Goal: Transaction & Acquisition: Book appointment/travel/reservation

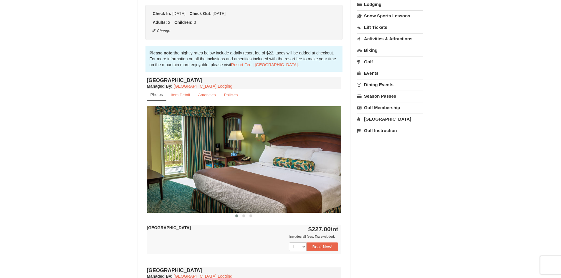
scroll to position [177, 0]
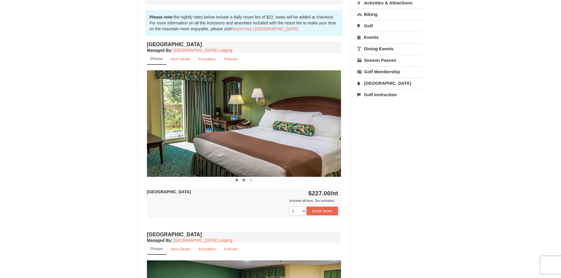
click at [243, 181] on span at bounding box center [243, 180] width 3 height 3
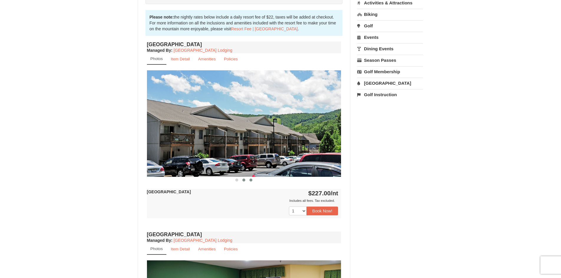
click at [251, 180] on span at bounding box center [250, 180] width 3 height 3
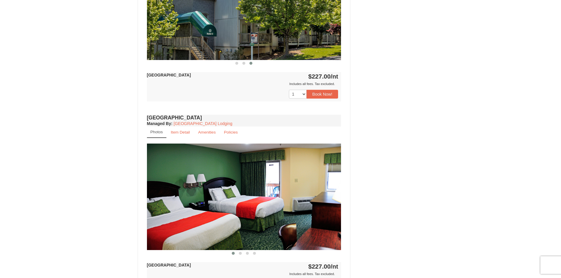
scroll to position [0, 0]
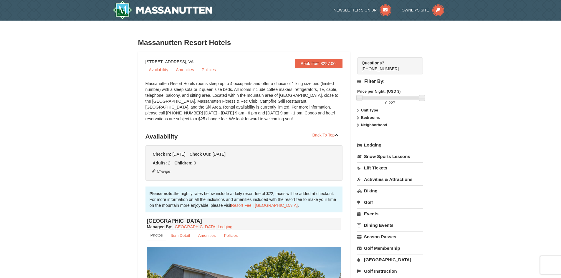
drag, startPoint x: 406, startPoint y: 225, endPoint x: 391, endPoint y: 129, distance: 97.4
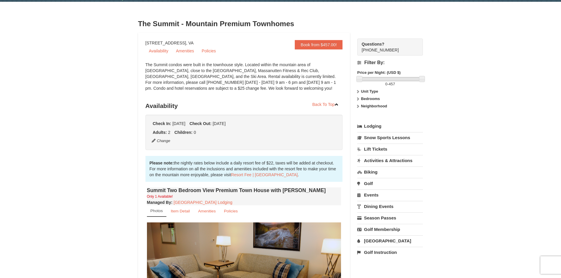
scroll to position [29, 0]
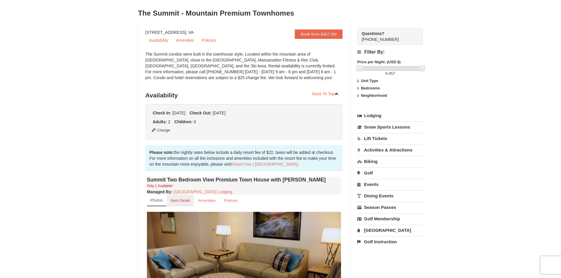
click at [188, 200] on small "Item Detail" at bounding box center [180, 200] width 19 height 4
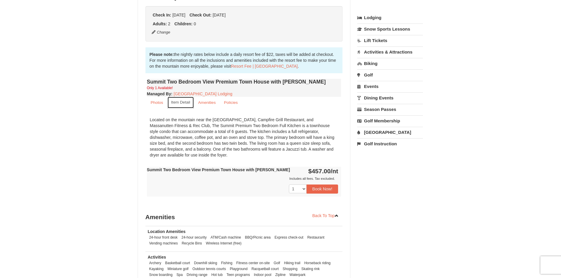
scroll to position [118, 0]
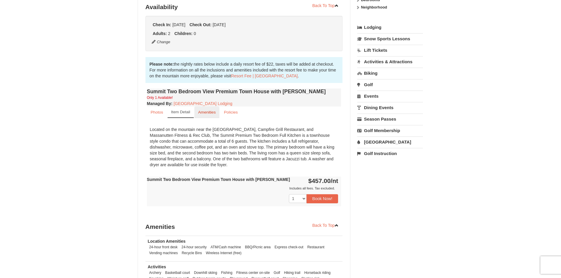
click at [207, 114] on small "Amenities" at bounding box center [207, 112] width 18 height 4
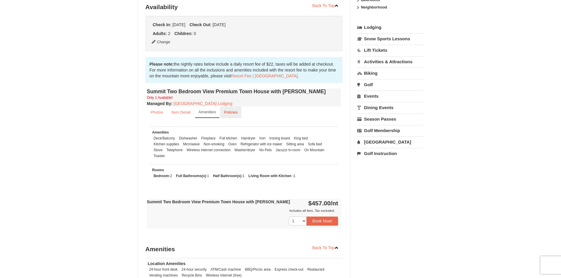
click at [230, 115] on link "Policies" at bounding box center [230, 112] width 21 height 11
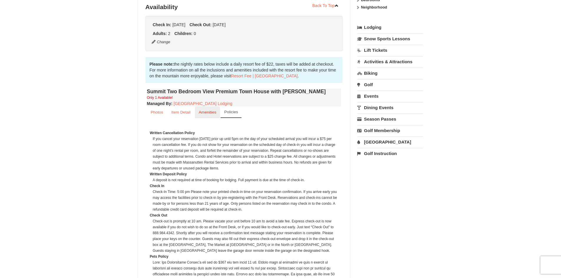
click at [208, 114] on small "Amenities" at bounding box center [208, 112] width 18 height 4
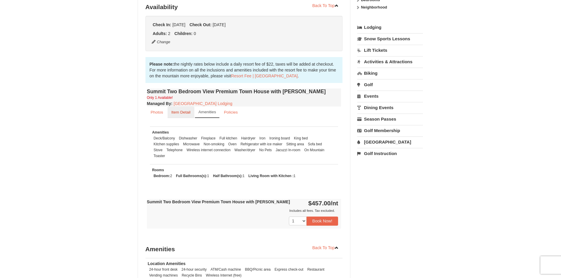
click at [190, 113] on small "Item Detail" at bounding box center [180, 112] width 19 height 4
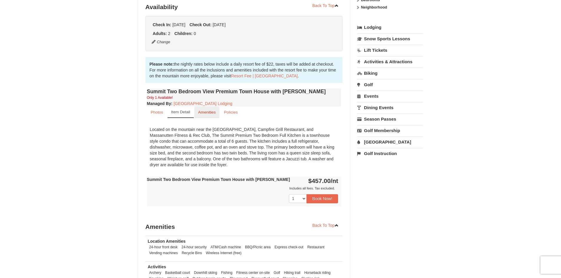
click at [207, 113] on small "Amenities" at bounding box center [207, 112] width 18 height 4
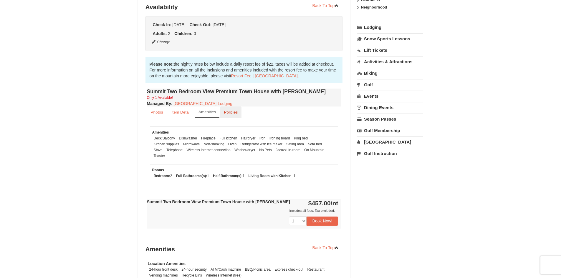
click at [230, 115] on link "Policies" at bounding box center [230, 112] width 21 height 11
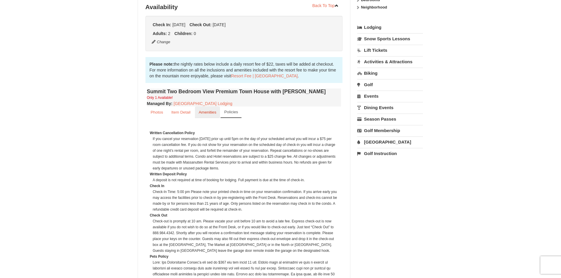
click at [204, 112] on small "Amenities" at bounding box center [208, 112] width 18 height 4
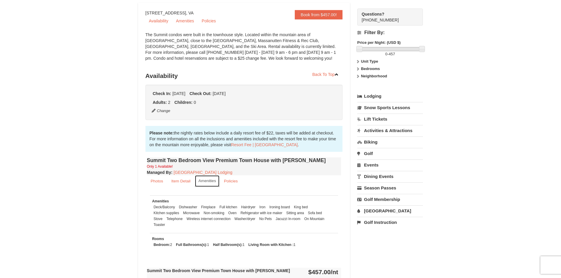
scroll to position [0, 0]
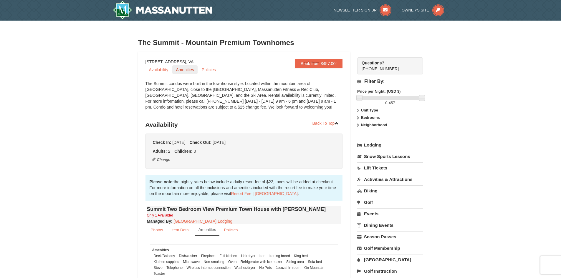
click at [187, 74] on link "Amenities" at bounding box center [184, 69] width 25 height 9
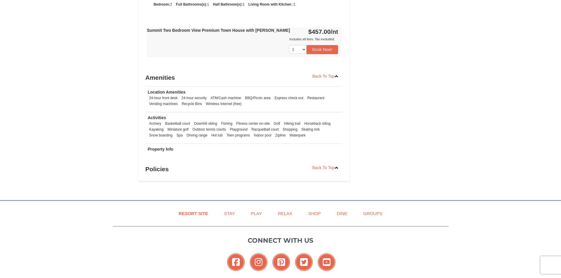
scroll to position [353, 0]
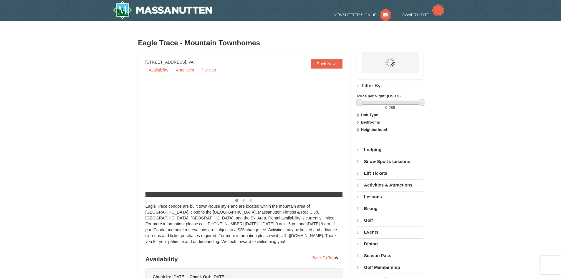
select select "10"
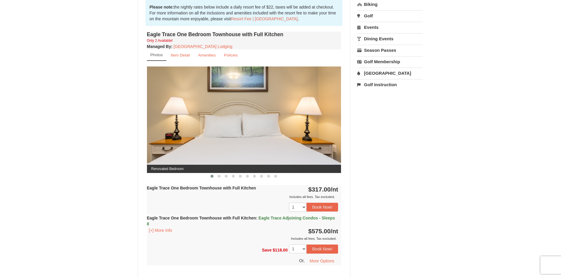
scroll to position [265, 0]
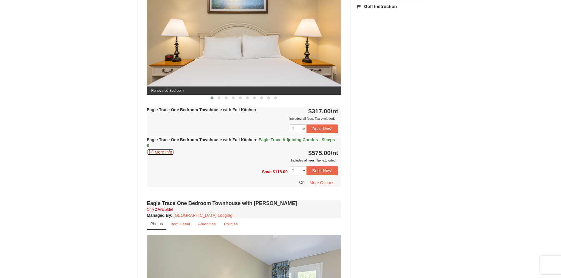
click at [163, 153] on button "[+] More Info" at bounding box center [160, 152] width 27 height 6
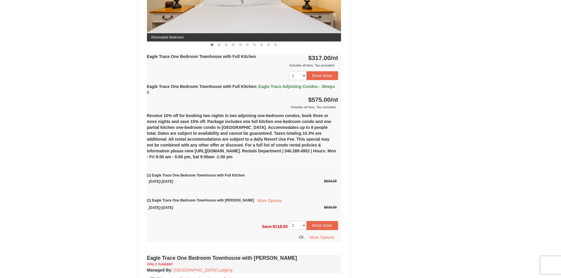
scroll to position [324, 0]
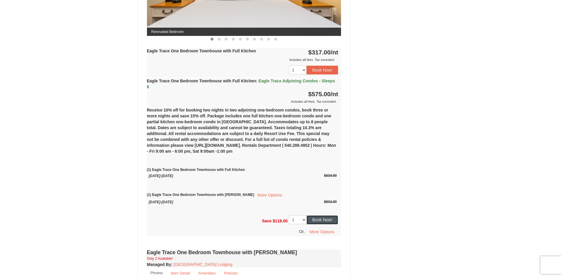
click at [331, 222] on button "Book Now!" at bounding box center [323, 220] width 32 height 9
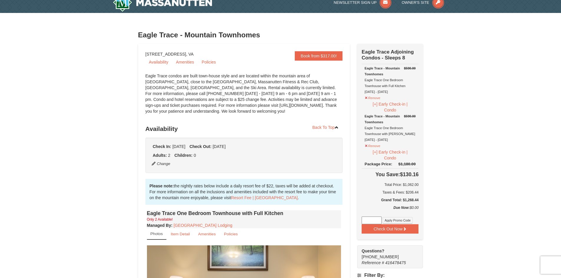
scroll to position [0, 0]
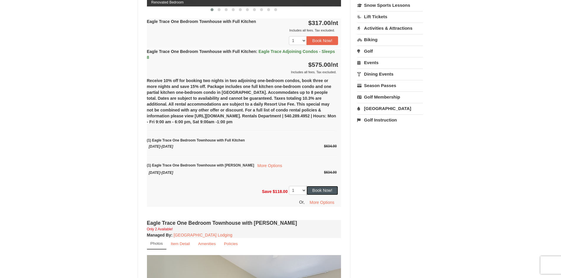
click at [326, 190] on button "Book Now!" at bounding box center [323, 190] width 32 height 9
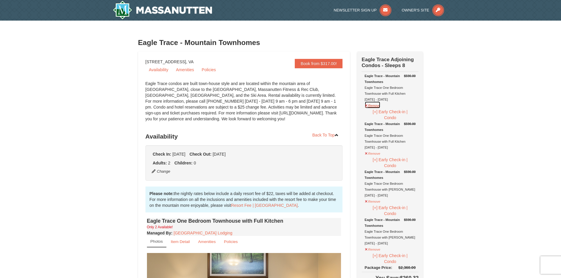
click at [371, 107] on button "Remove" at bounding box center [373, 104] width 16 height 7
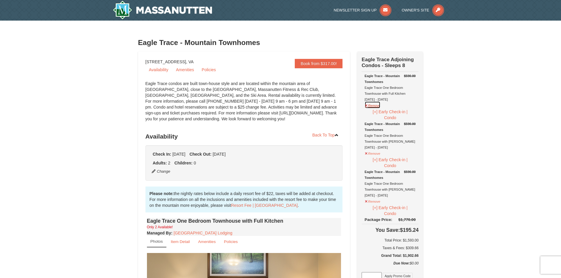
click at [371, 107] on button "Remove" at bounding box center [373, 104] width 16 height 7
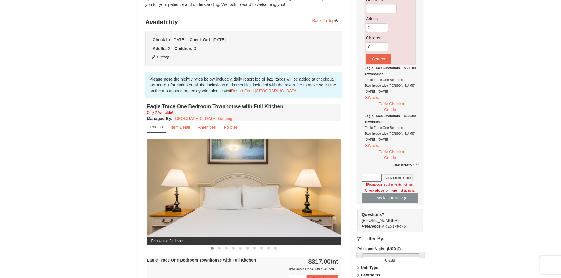
scroll to position [118, 0]
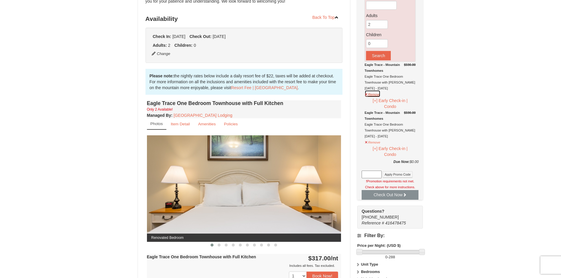
click at [375, 95] on button "Remove" at bounding box center [373, 93] width 16 height 7
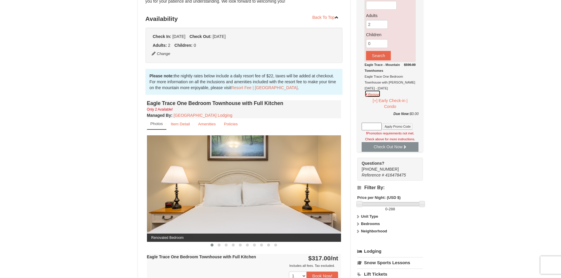
click at [375, 95] on button "Remove" at bounding box center [373, 93] width 16 height 7
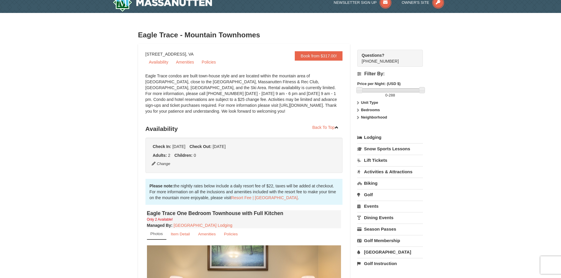
scroll to position [0, 0]
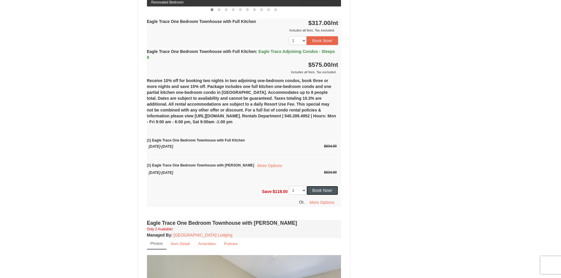
click at [333, 187] on button "Book Now!" at bounding box center [323, 190] width 32 height 9
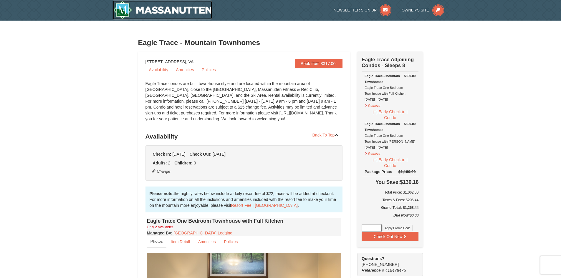
click at [188, 11] on img at bounding box center [163, 10] width 100 height 19
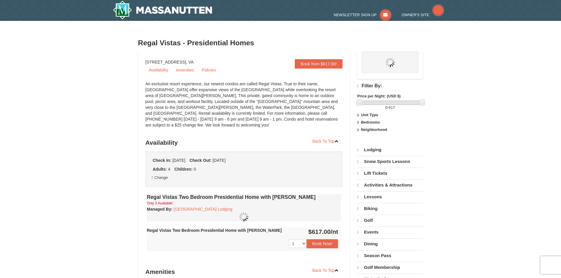
select select "10"
